Goal: Book appointment/travel/reservation

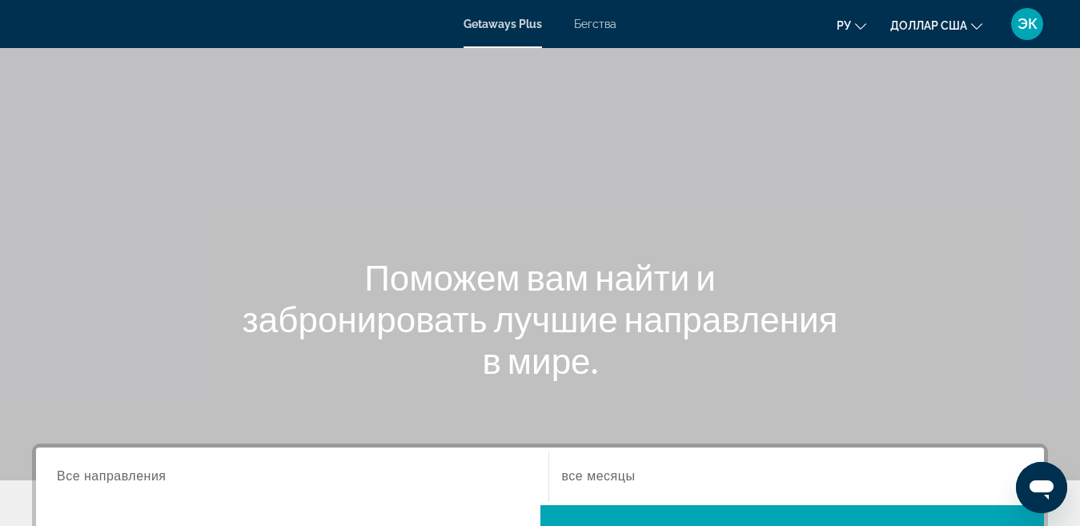
scroll to position [160, 0]
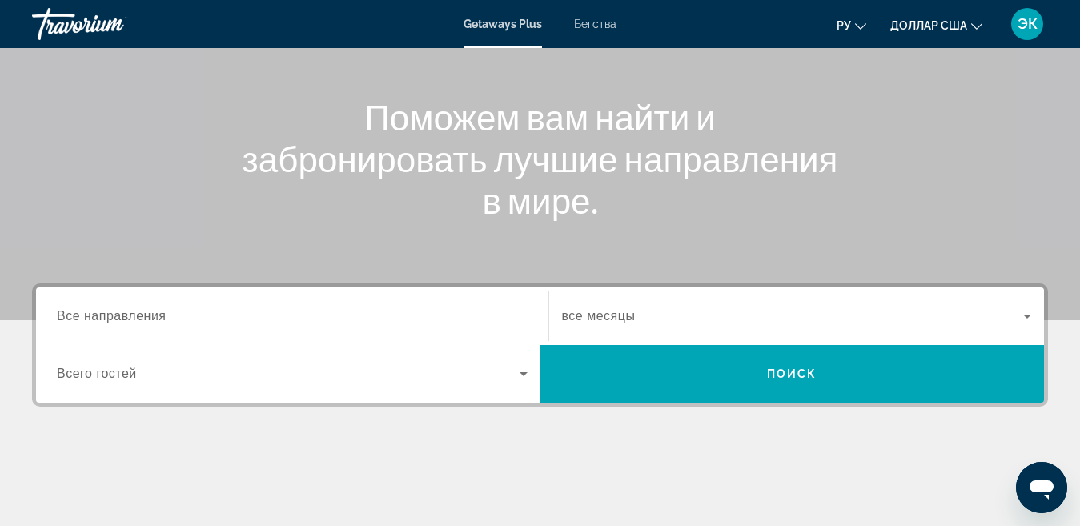
click at [859, 175] on div "Поможем вам найти и забронировать лучшие направления в мире." at bounding box center [540, 158] width 1080 height 125
click at [511, 29] on font "Getaways Plus" at bounding box center [502, 24] width 78 height 13
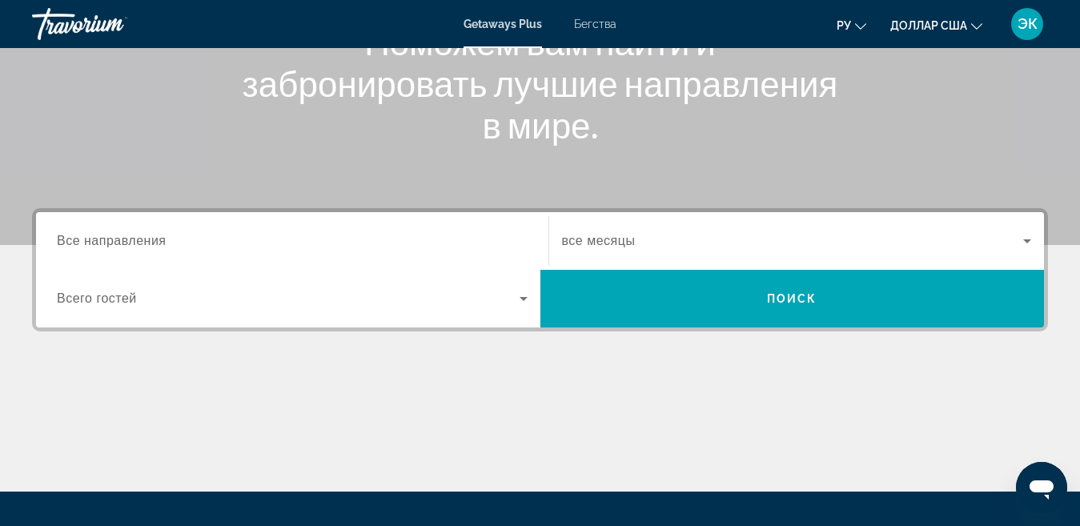
scroll to position [240, 0]
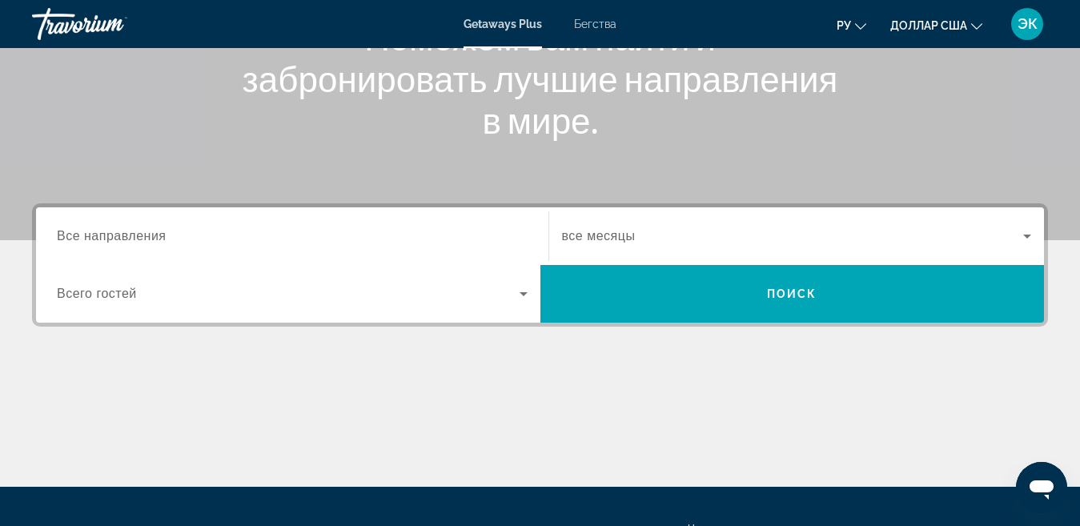
click at [187, 226] on div "Виджет поиска" at bounding box center [292, 237] width 471 height 46
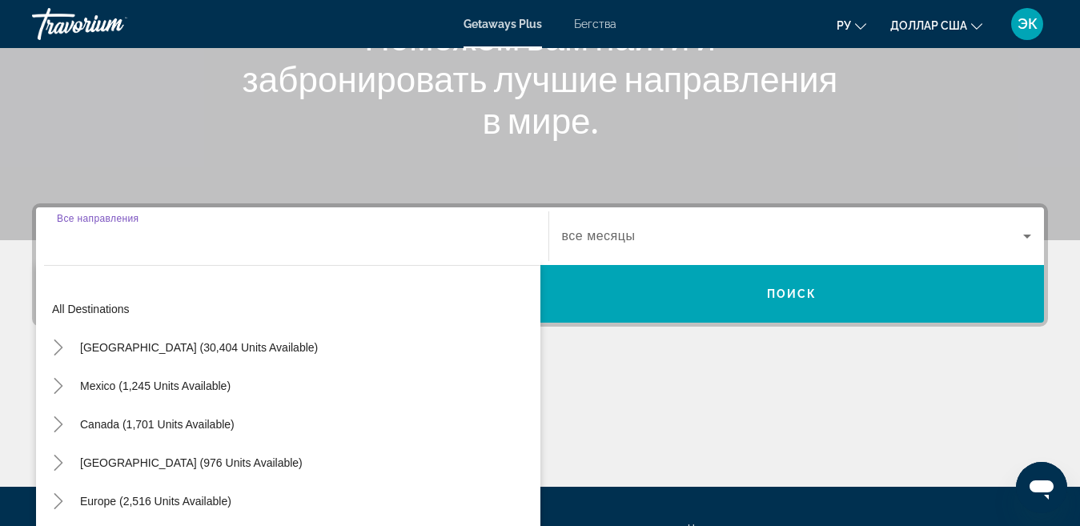
drag, startPoint x: 142, startPoint y: 239, endPoint x: 145, endPoint y: 228, distance: 10.7
click at [138, 223] on span "Все направления" at bounding box center [98, 218] width 82 height 10
click at [142, 235] on input "Destination Все направления" at bounding box center [292, 236] width 471 height 19
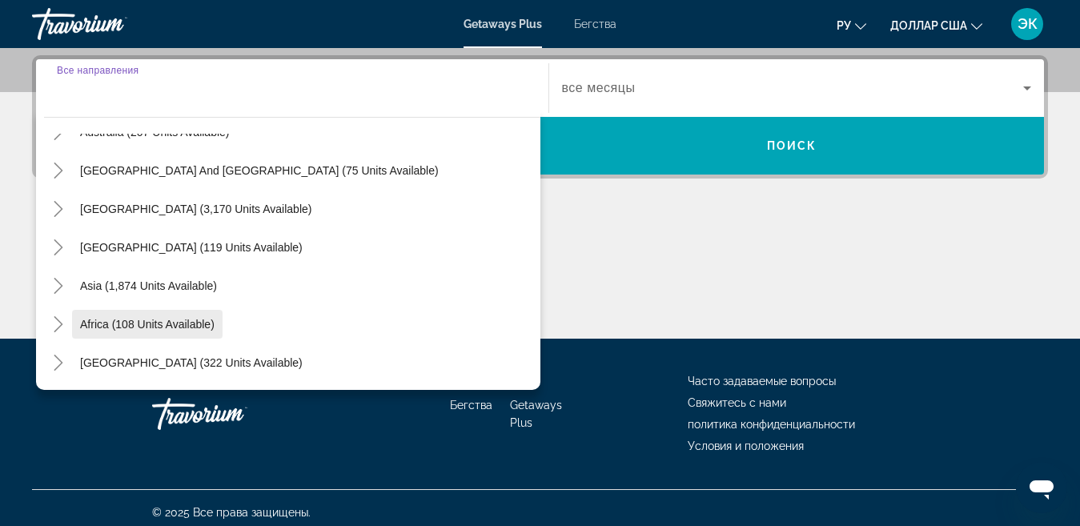
scroll to position [397, 0]
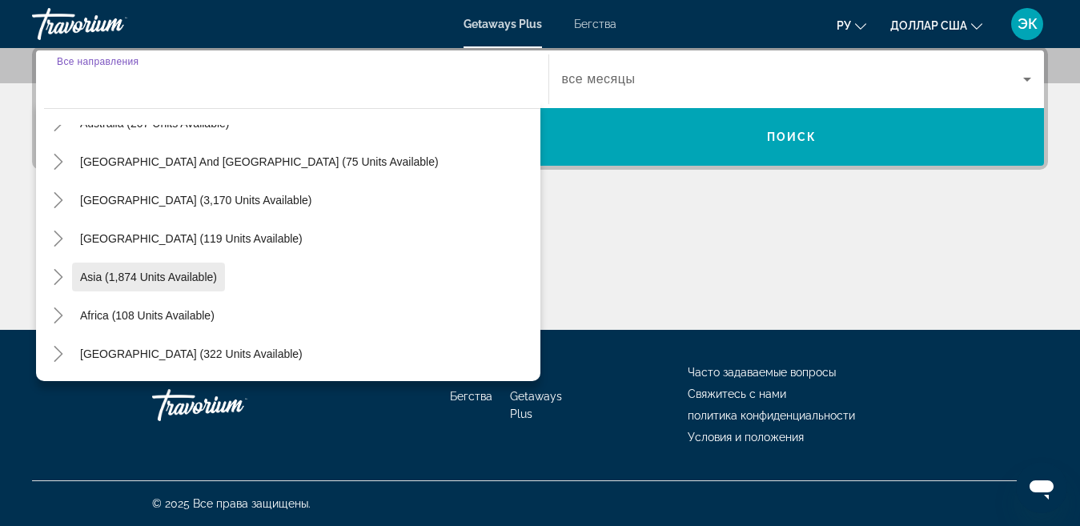
click at [185, 274] on span "Asia (1,874 units available)" at bounding box center [148, 277] width 137 height 13
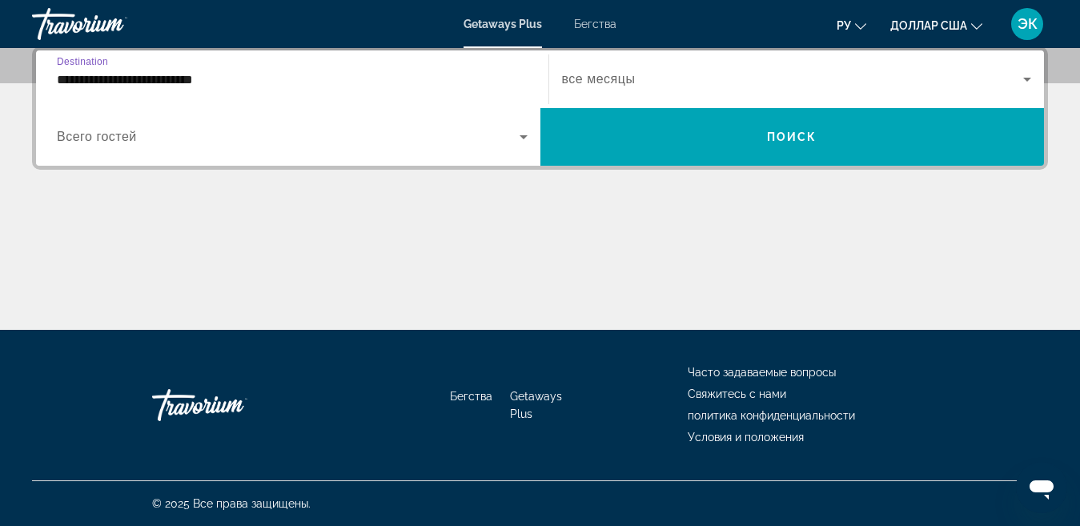
scroll to position [391, 0]
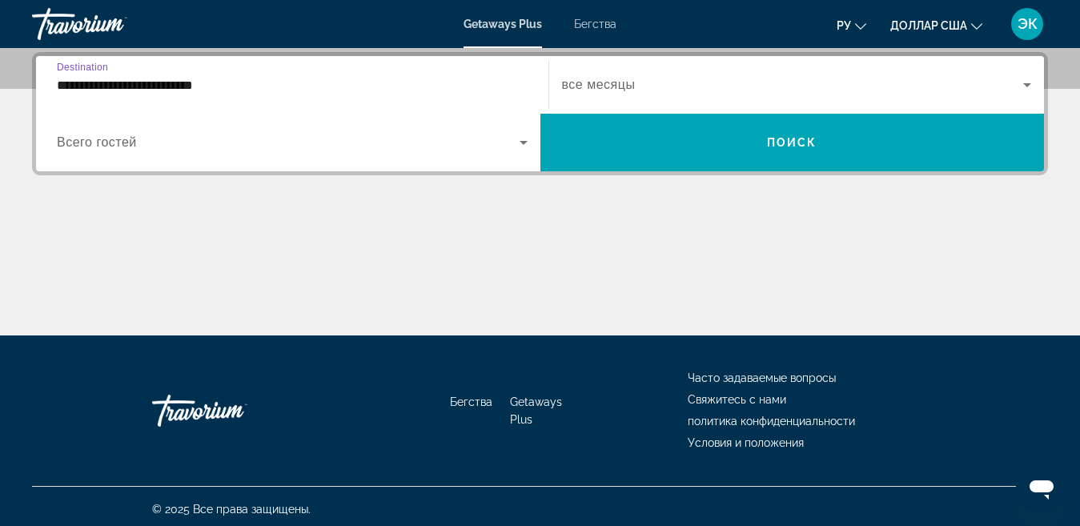
drag, startPoint x: 60, startPoint y: 85, endPoint x: 90, endPoint y: 81, distance: 29.9
click at [60, 84] on input "**********" at bounding box center [292, 85] width 471 height 19
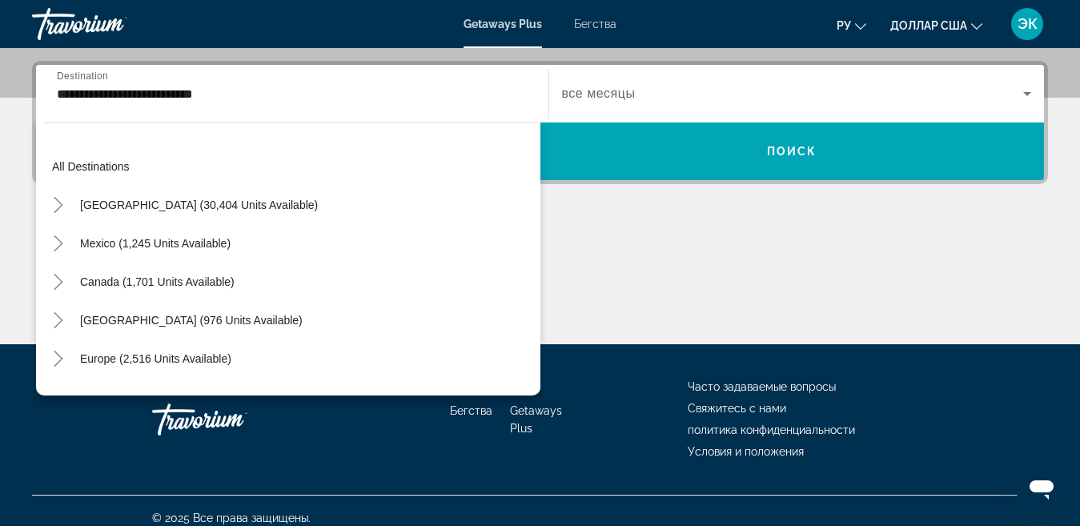
scroll to position [287, 0]
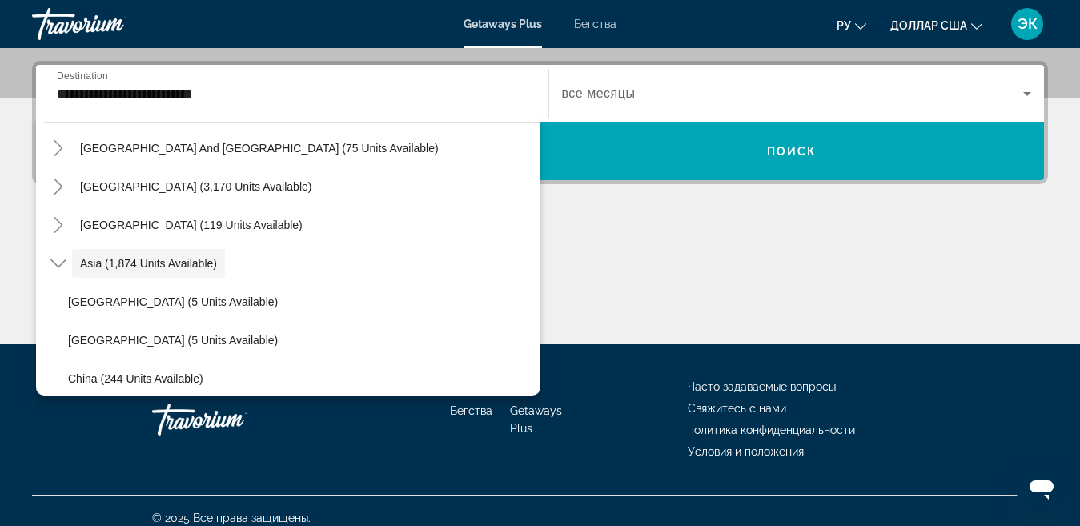
click at [94, 80] on span "Destination" at bounding box center [82, 75] width 51 height 10
click at [94, 85] on input "**********" at bounding box center [292, 94] width 471 height 19
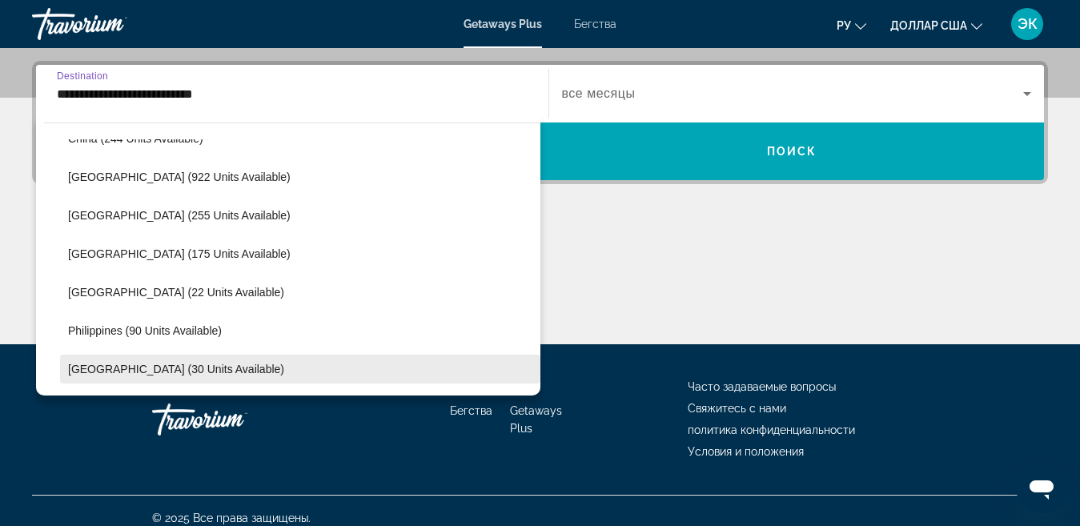
scroll to position [682, 0]
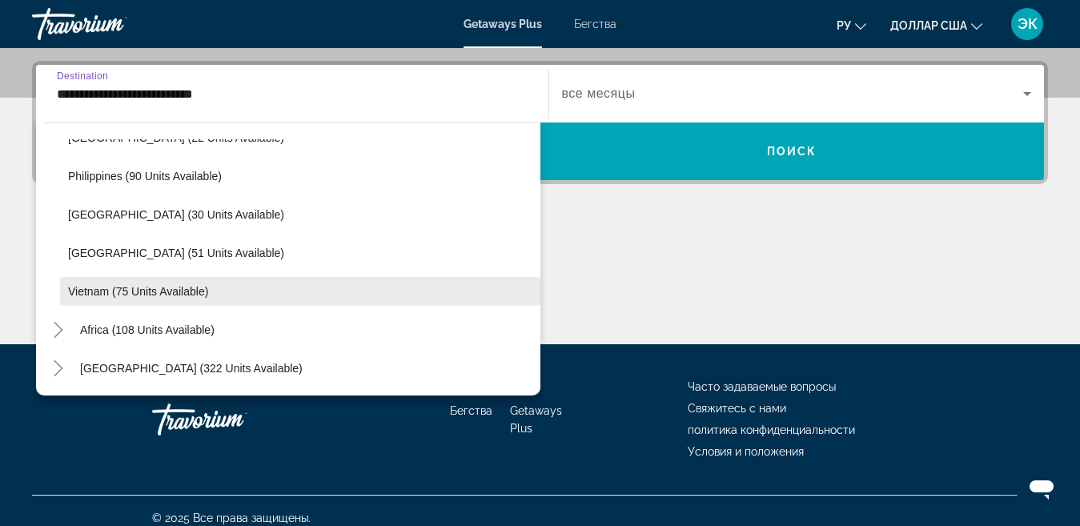
click at [144, 282] on span "Виджет поиска" at bounding box center [300, 291] width 480 height 38
type input "**********"
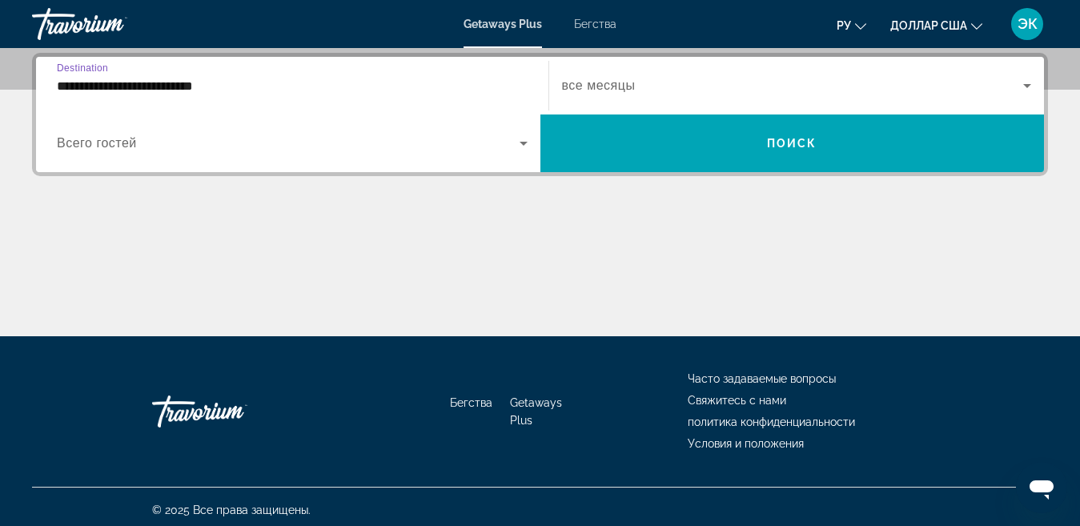
scroll to position [391, 0]
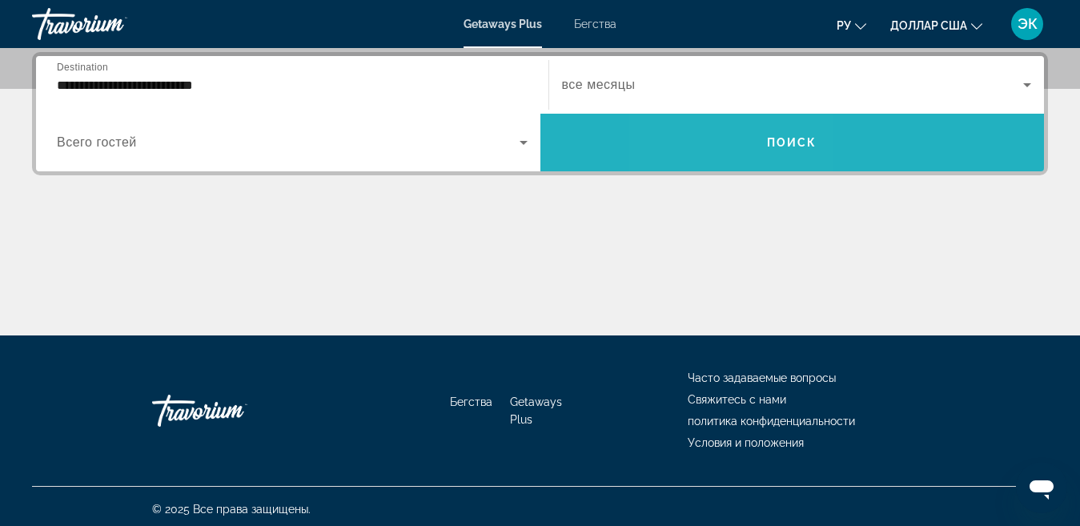
click at [736, 153] on span "Виджет поиска" at bounding box center [792, 142] width 504 height 38
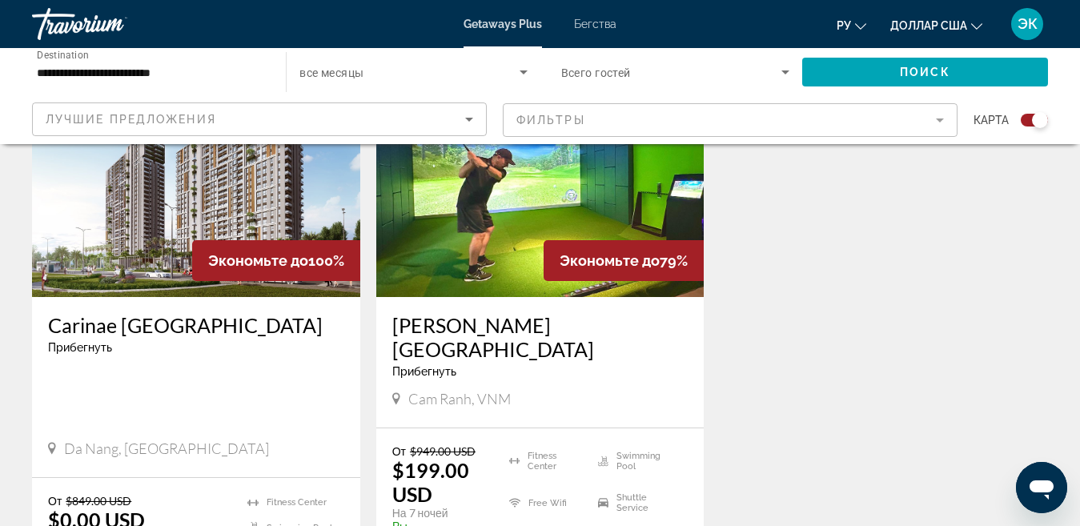
scroll to position [560, 0]
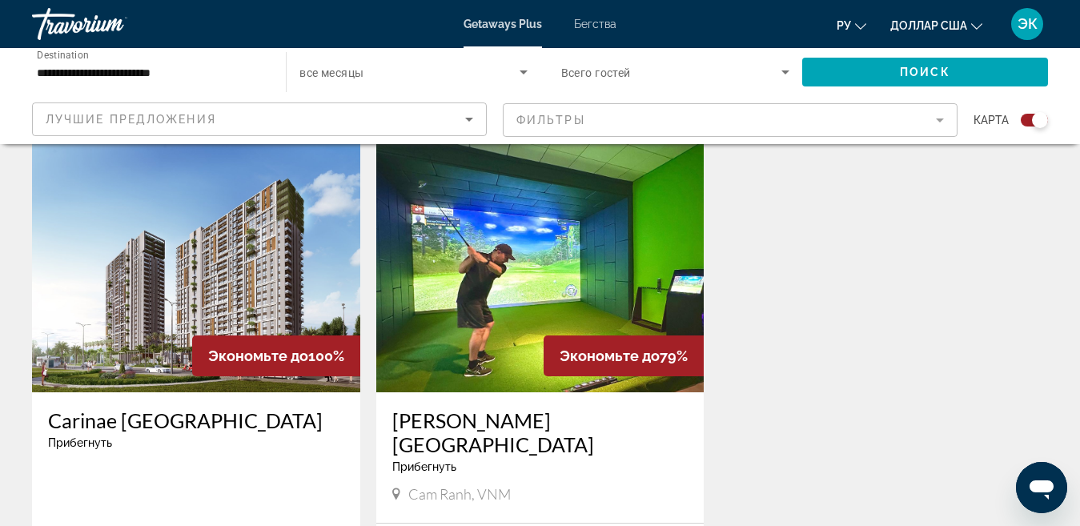
click at [223, 310] on img "Основное содержание" at bounding box center [196, 264] width 328 height 256
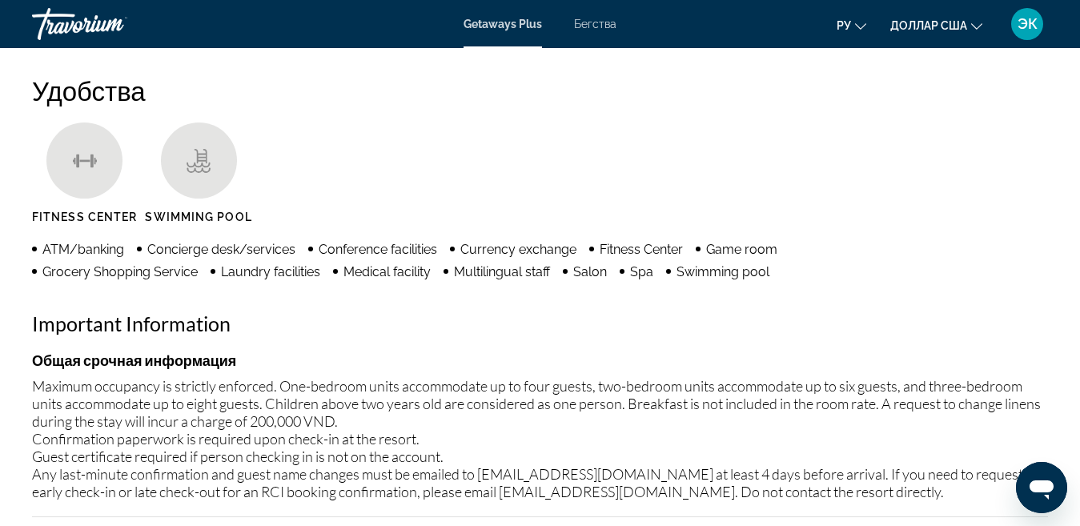
scroll to position [1681, 0]
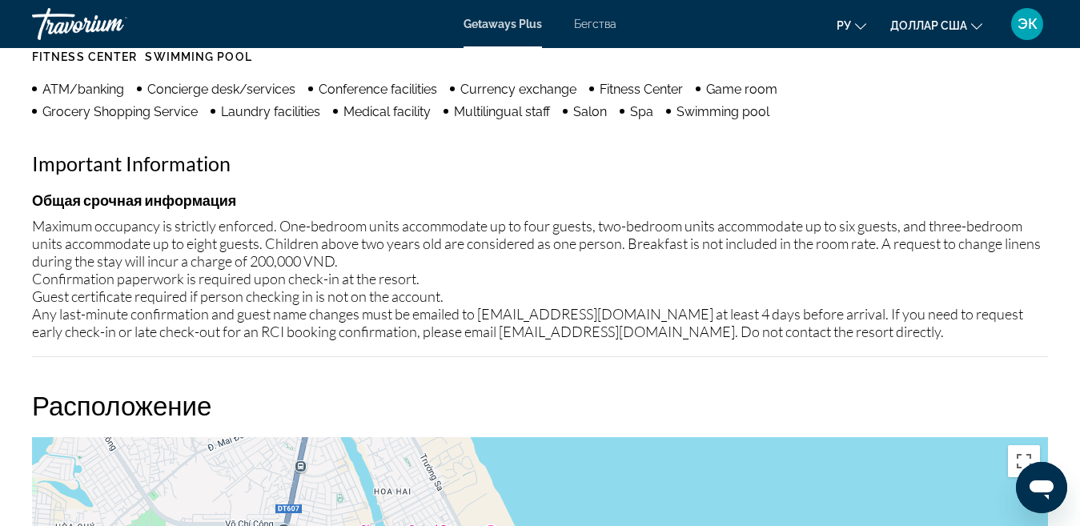
drag, startPoint x: 136, startPoint y: 235, endPoint x: 292, endPoint y: 269, distance: 159.8
click at [329, 291] on div "Maximum occupancy is strictly enforced. One-bedroom units accommodate up to fou…" at bounding box center [540, 278] width 1016 height 123
drag, startPoint x: 34, startPoint y: 221, endPoint x: 635, endPoint y: 320, distance: 609.2
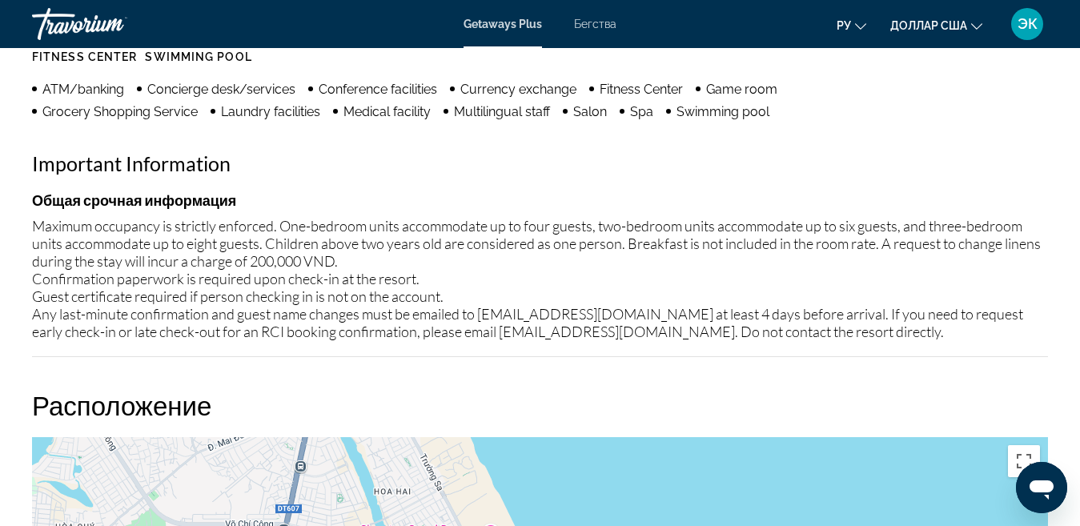
click at [900, 325] on div "Maximum occupancy is strictly enforced. One-bedroom units accommodate up to fou…" at bounding box center [540, 278] width 1016 height 123
drag, startPoint x: 352, startPoint y: 306, endPoint x: 263, endPoint y: 267, distance: 97.8
drag, startPoint x: 263, startPoint y: 267, endPoint x: 223, endPoint y: 286, distance: 43.7
drag, startPoint x: 223, startPoint y: 286, endPoint x: 496, endPoint y: 154, distance: 303.2
click at [496, 154] on h2 "Important Information" at bounding box center [540, 163] width 1016 height 24
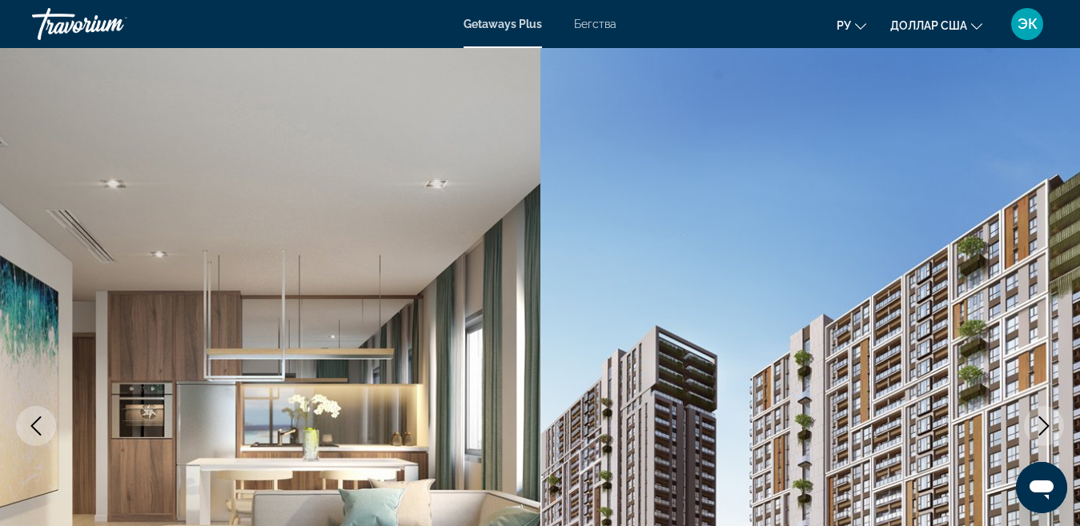
scroll to position [0, 0]
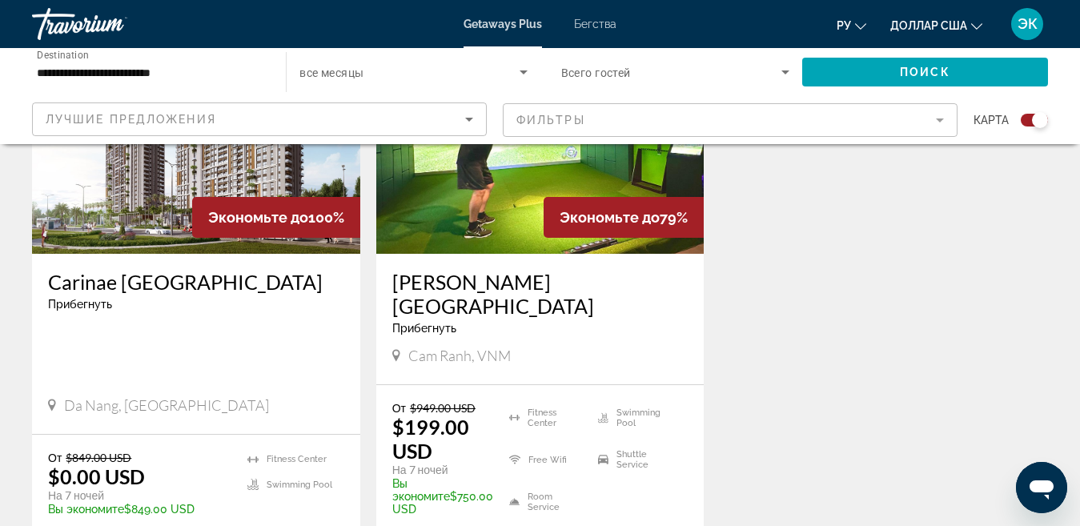
scroll to position [692, 0]
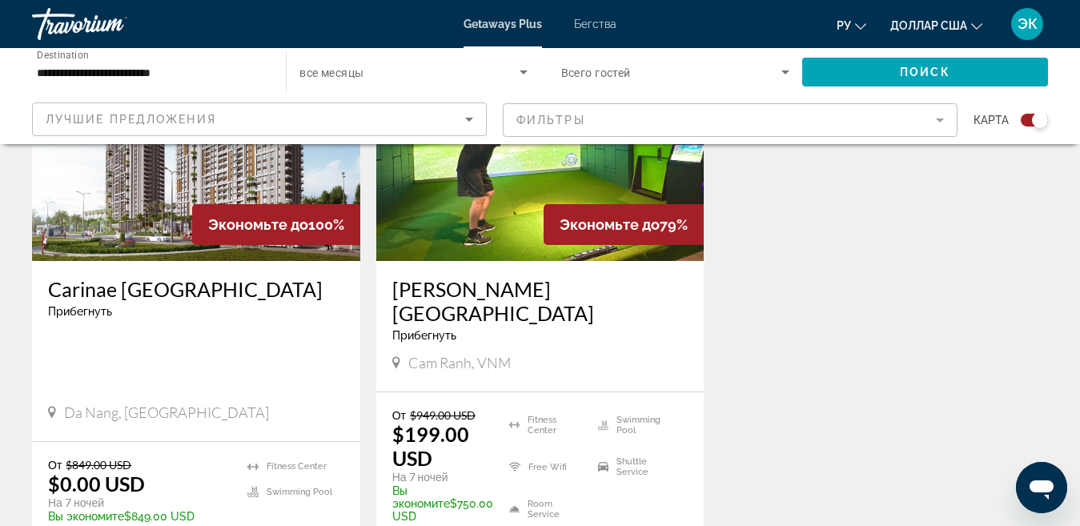
click at [556, 139] on app-map-search-filters "Лучшие предложения Фильтры карта" at bounding box center [540, 120] width 1048 height 48
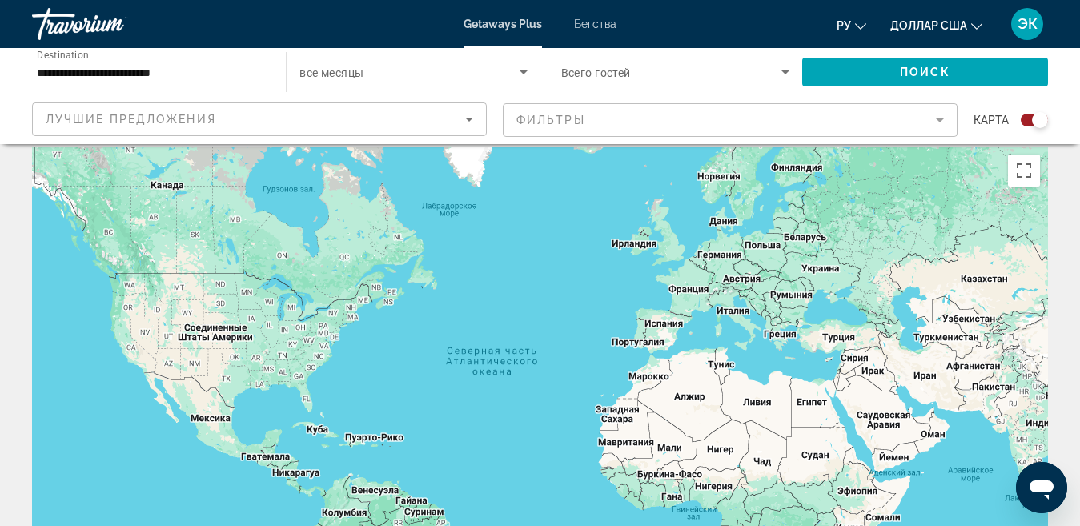
scroll to position [0, 0]
